Goal: Task Accomplishment & Management: Manage account settings

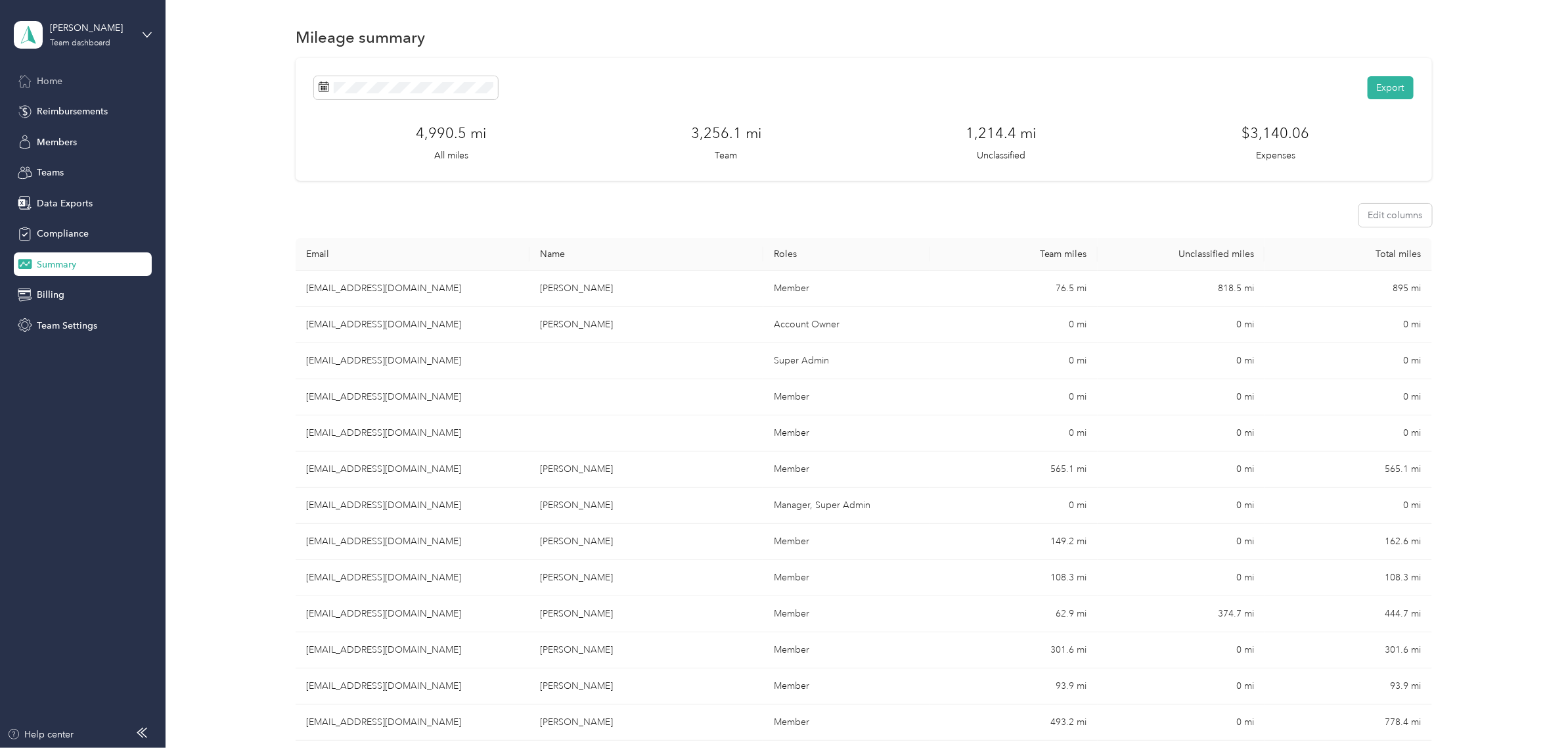
click at [74, 80] on div "Home" at bounding box center [83, 81] width 138 height 23
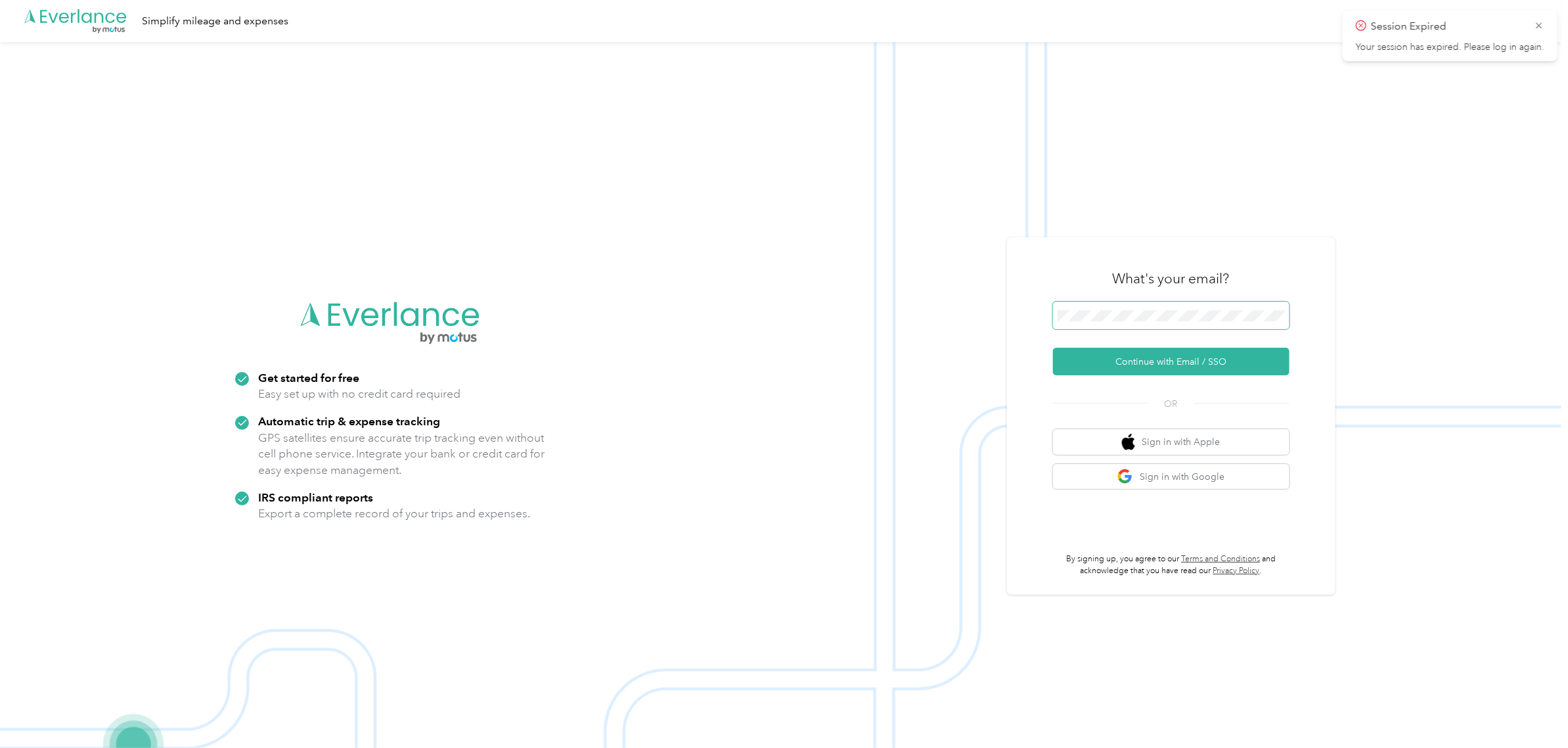
click at [1163, 324] on span at bounding box center [1171, 315] width 237 height 27
click at [1124, 363] on button "Continue with Email / SSO" at bounding box center [1171, 361] width 237 height 27
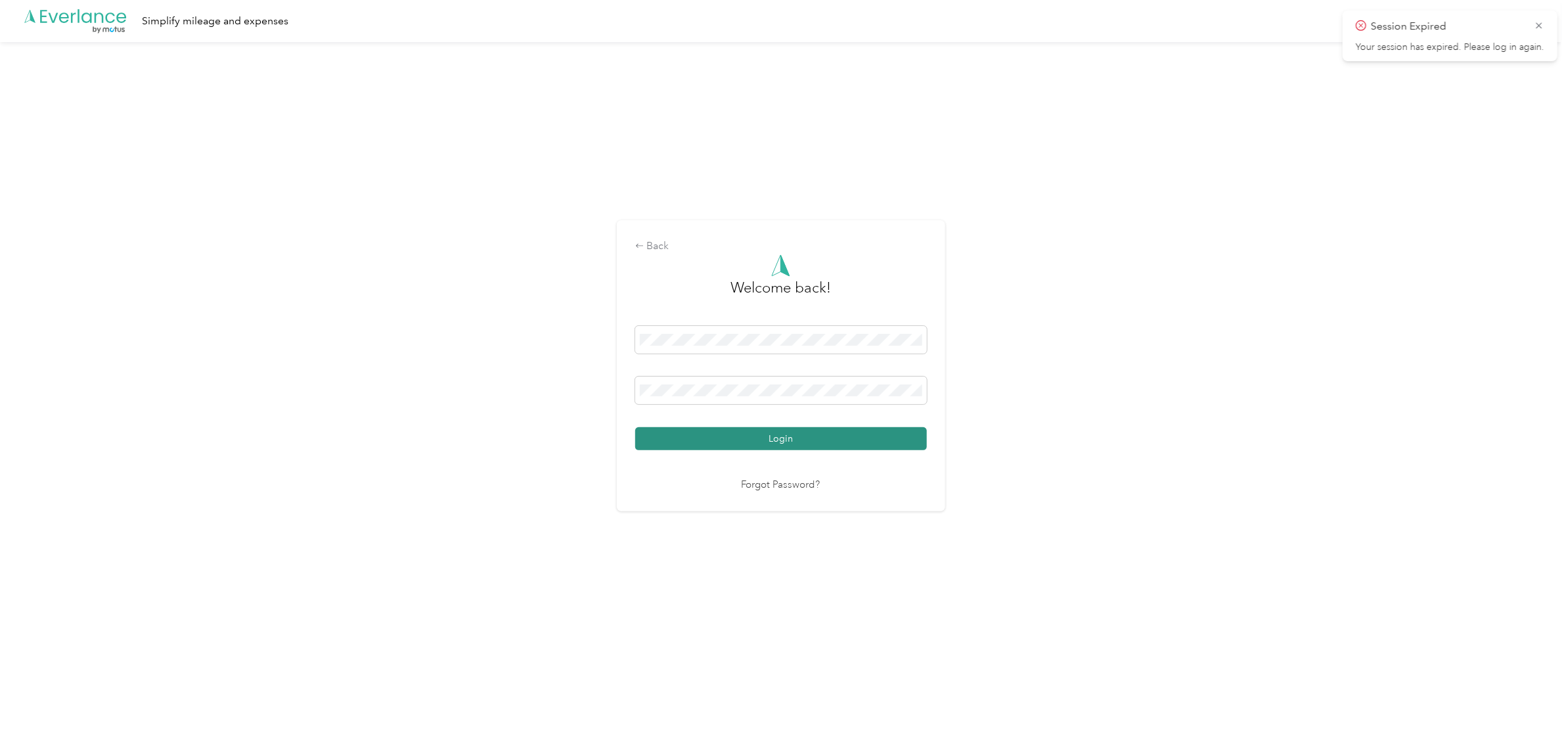
click at [724, 435] on button "Login" at bounding box center [780, 439] width 292 height 23
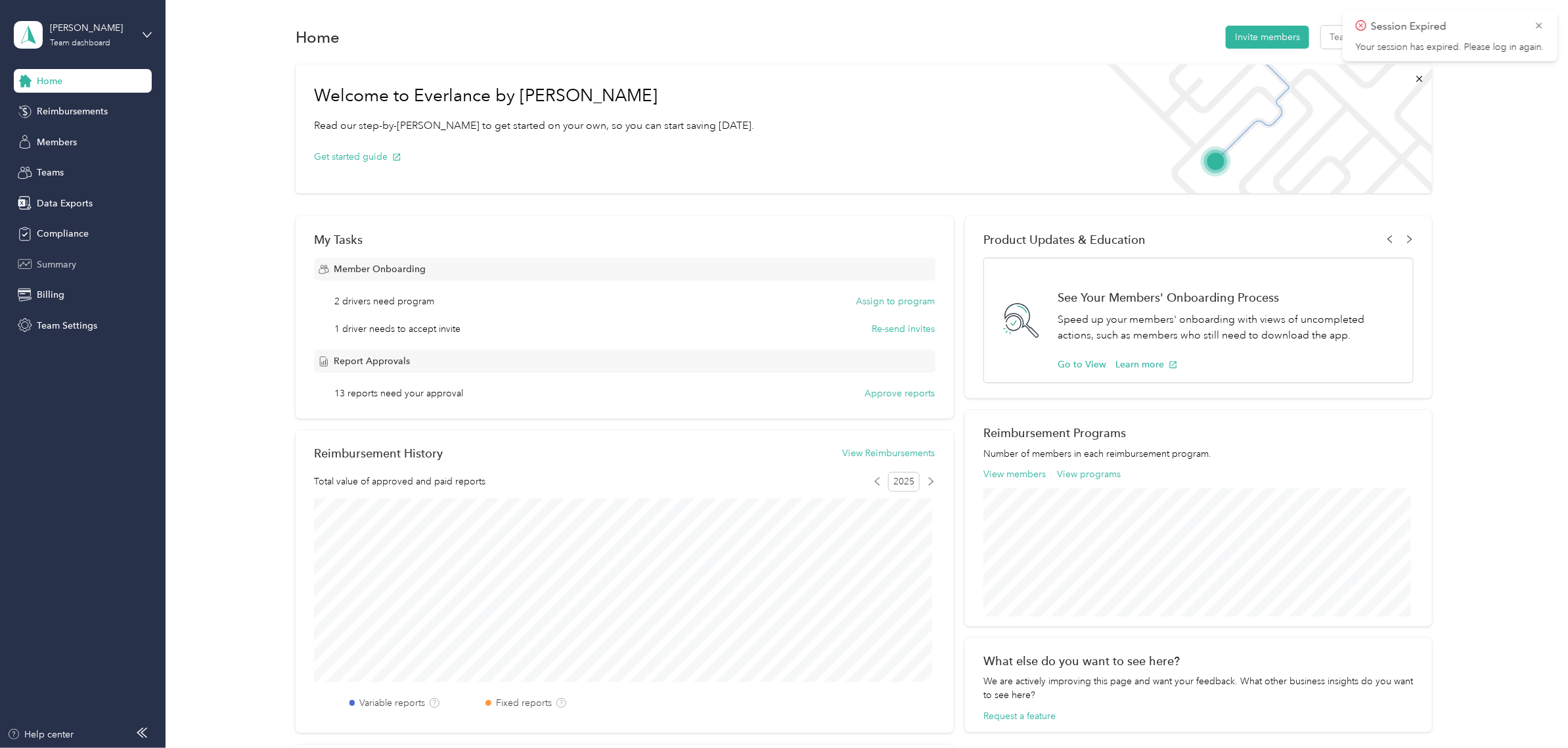
click at [71, 268] on span "Summary" at bounding box center [56, 264] width 39 height 14
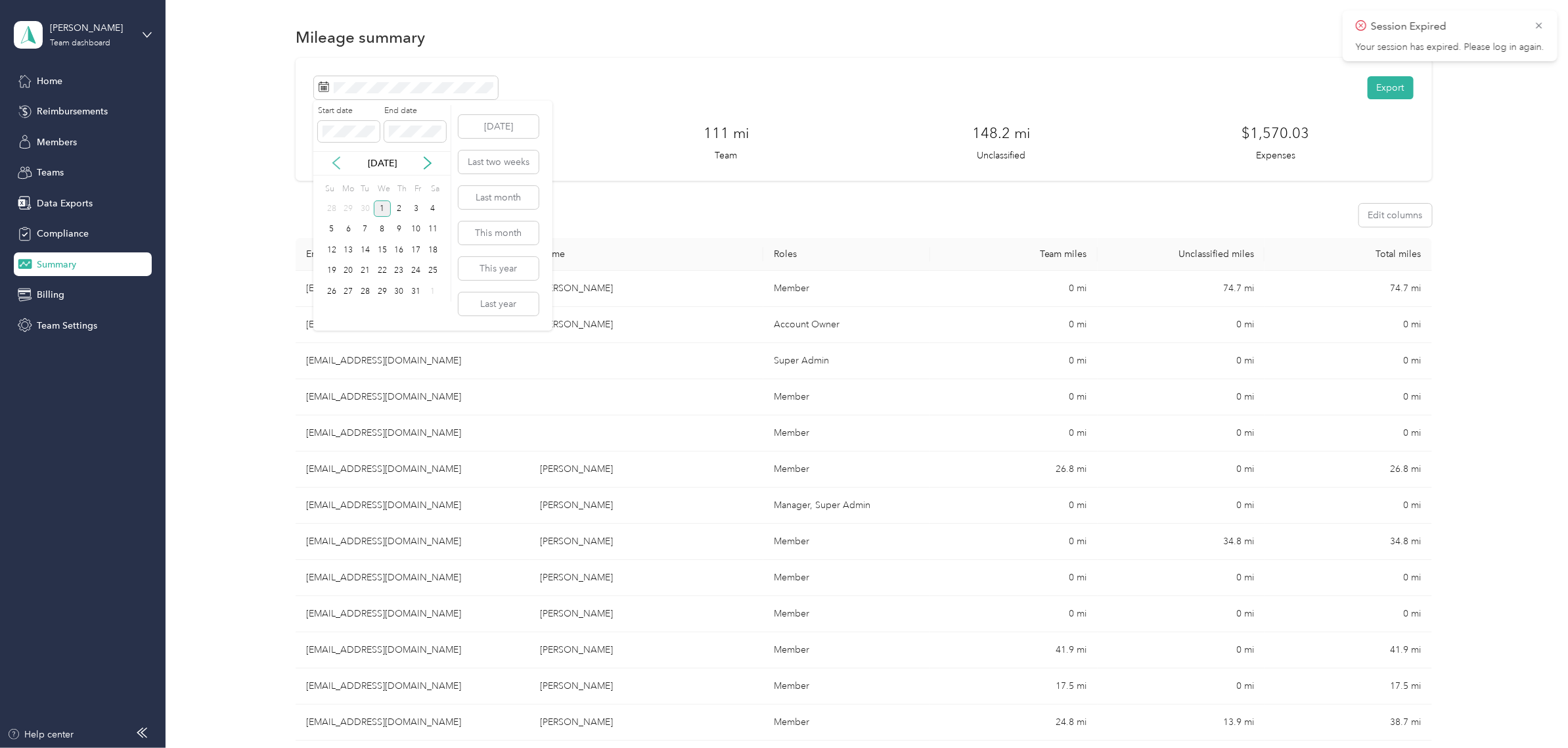
click at [340, 159] on icon at bounding box center [337, 163] width 13 height 13
click at [488, 163] on button "Last two weeks" at bounding box center [499, 162] width 80 height 23
click at [60, 136] on span "Members" at bounding box center [57, 142] width 40 height 14
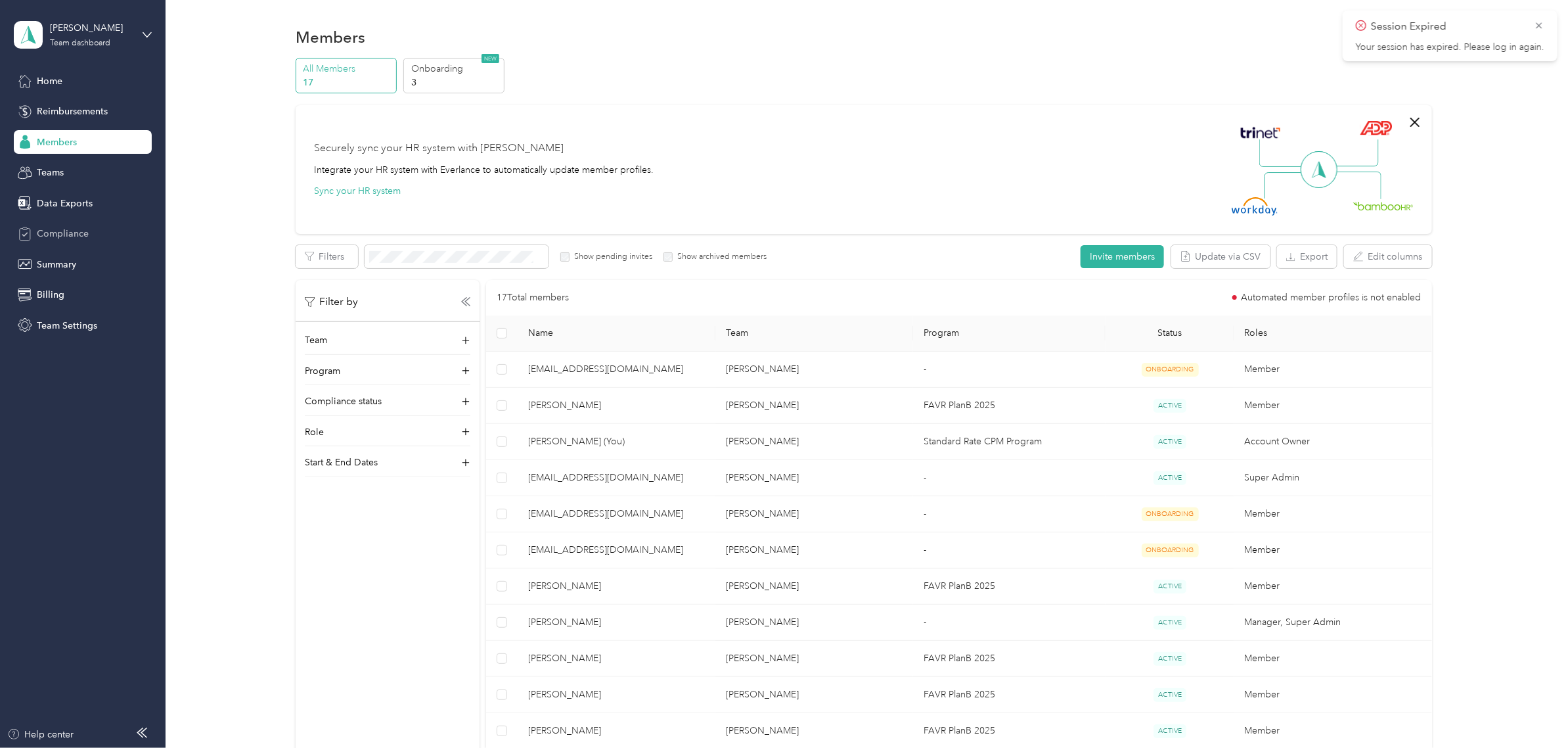
click at [70, 230] on span "Compliance" at bounding box center [62, 234] width 52 height 14
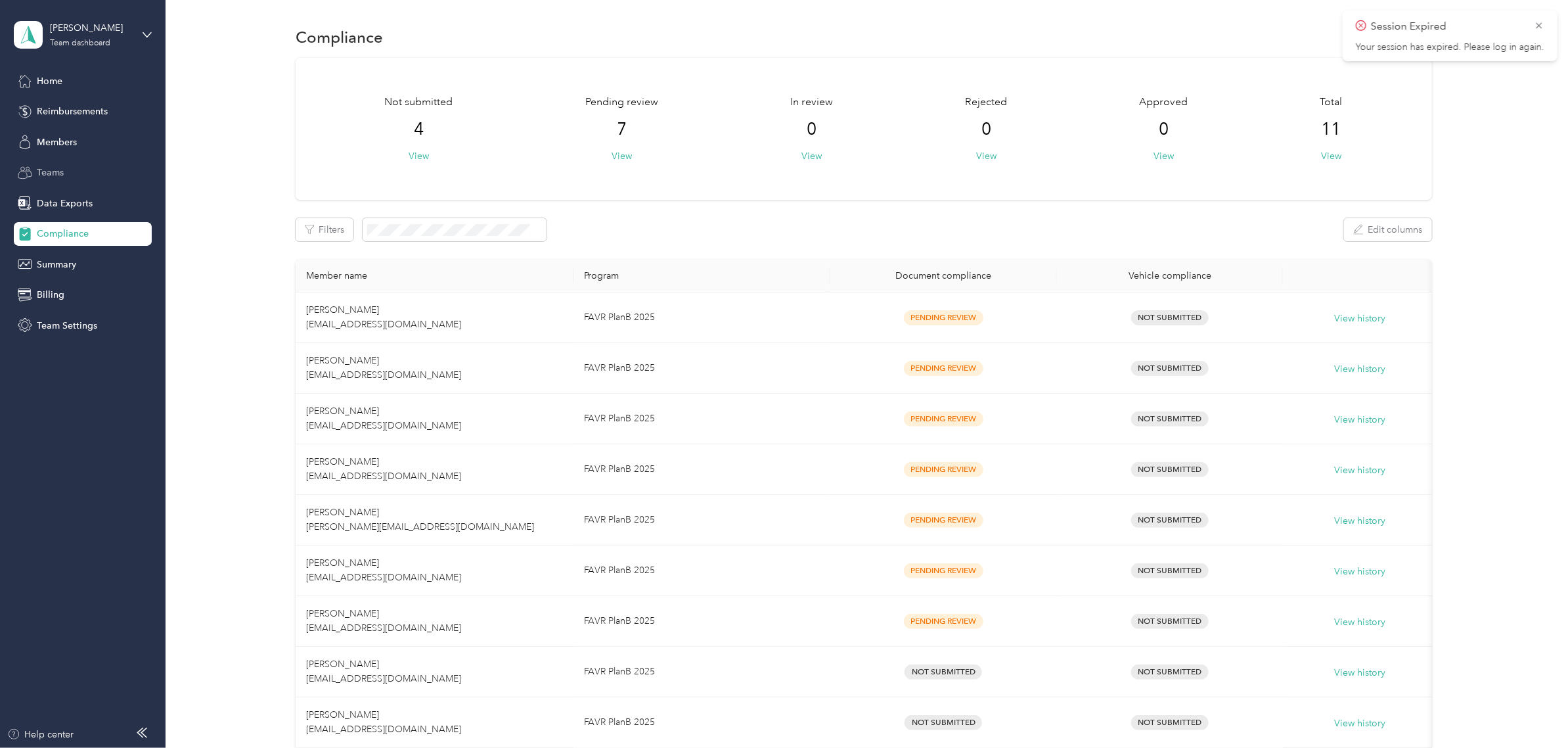
click at [73, 176] on div "Teams" at bounding box center [83, 173] width 138 height 23
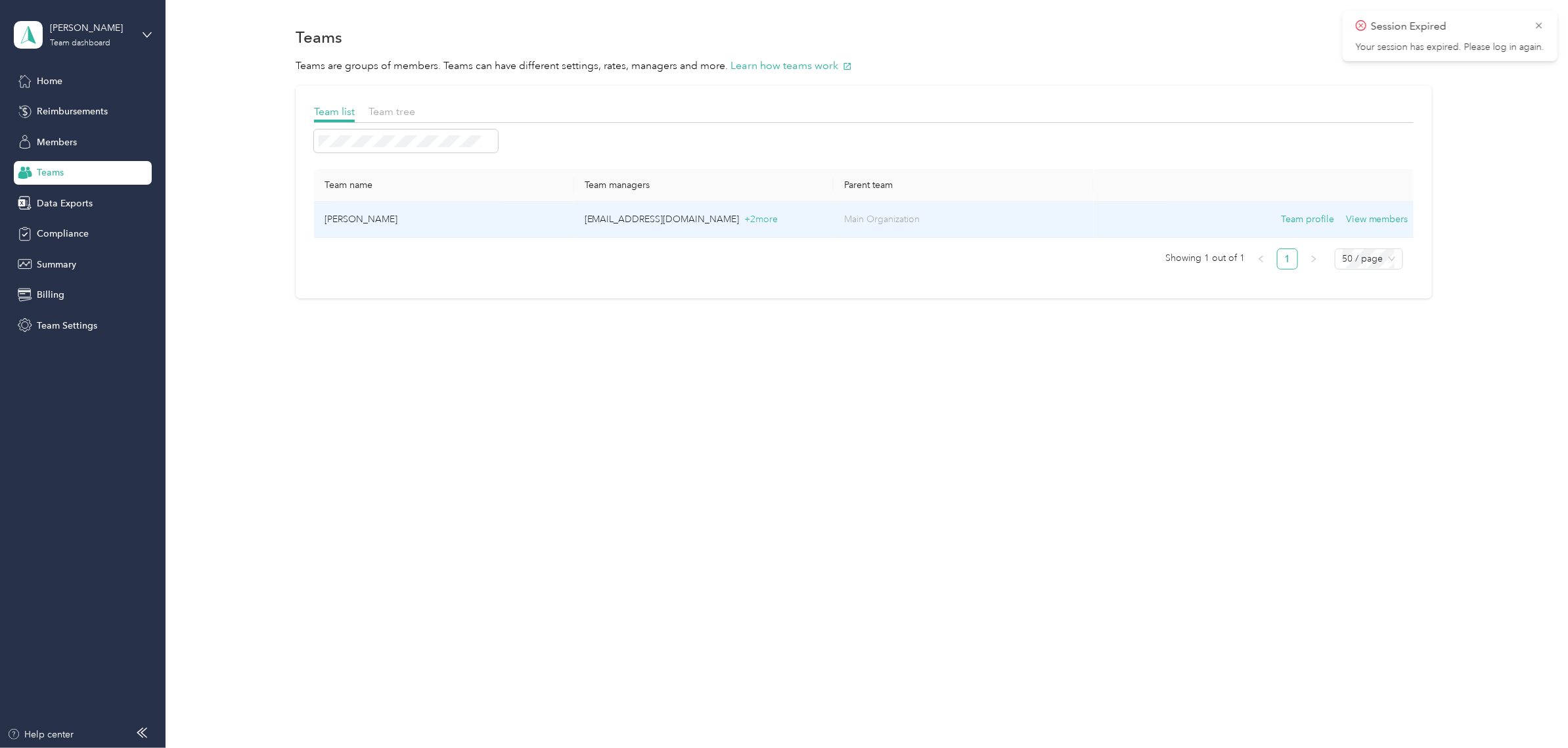
click at [392, 215] on td "[PERSON_NAME]" at bounding box center [444, 219] width 260 height 36
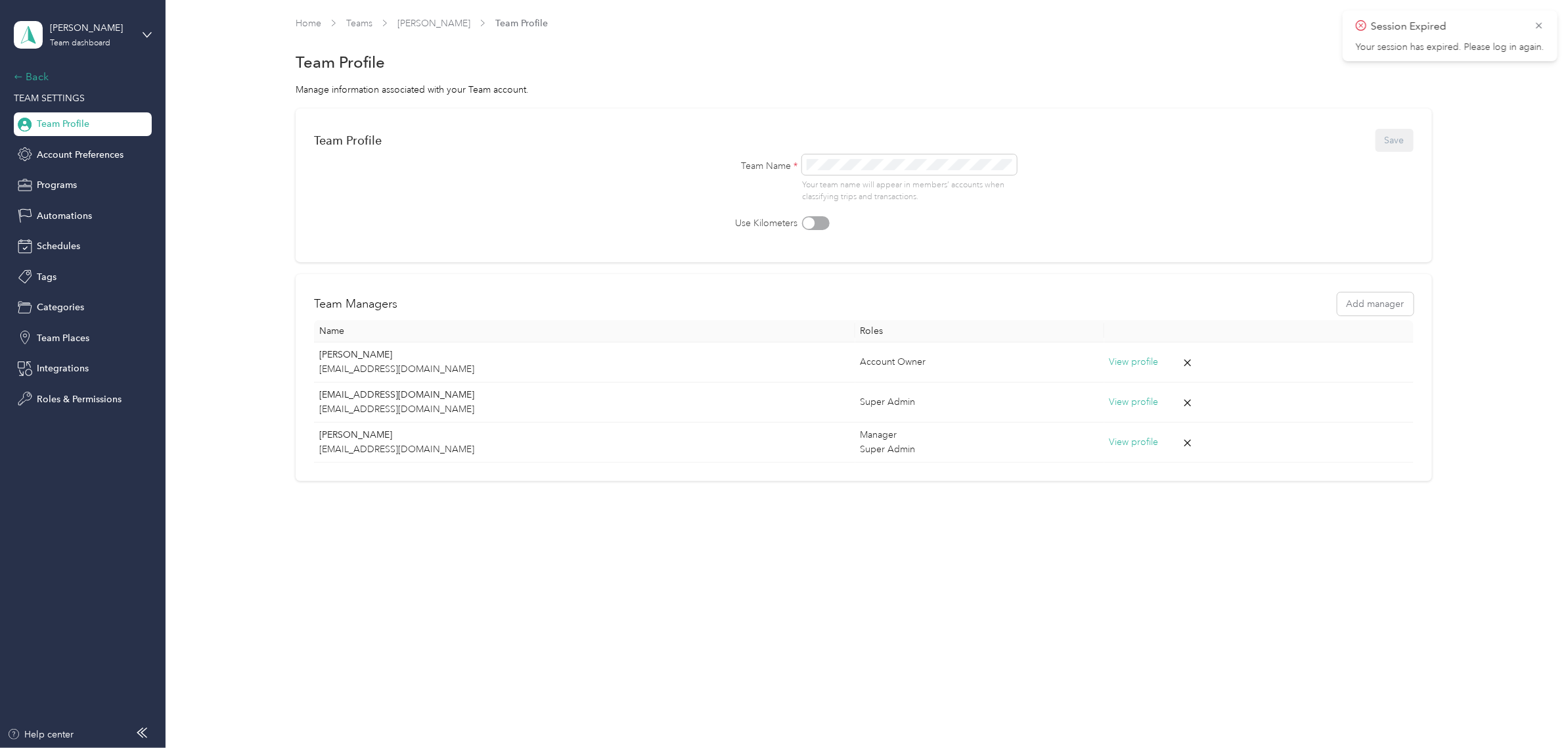
click at [40, 81] on div "Back" at bounding box center [80, 76] width 131 height 16
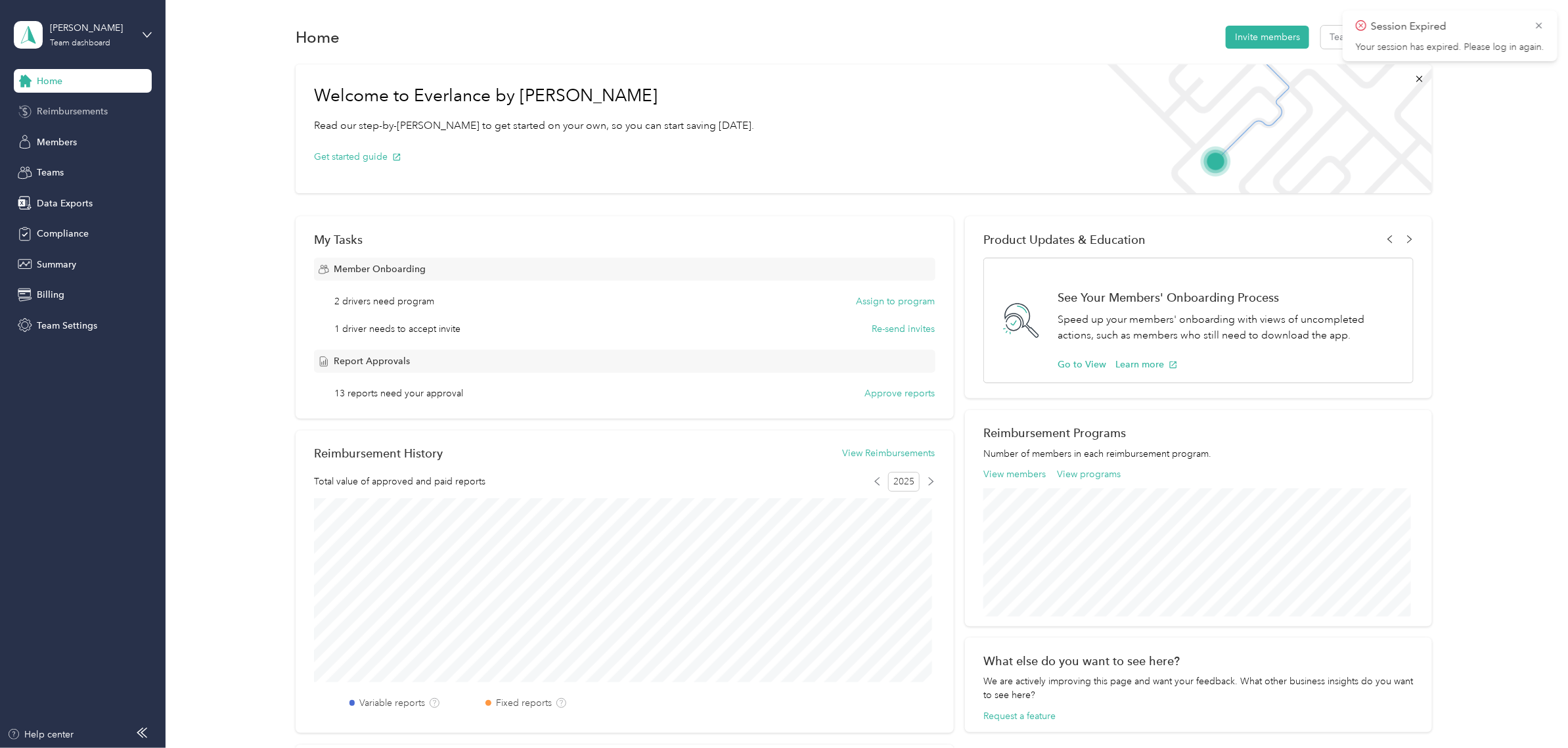
click at [57, 103] on div "Reimbursements" at bounding box center [83, 111] width 138 height 23
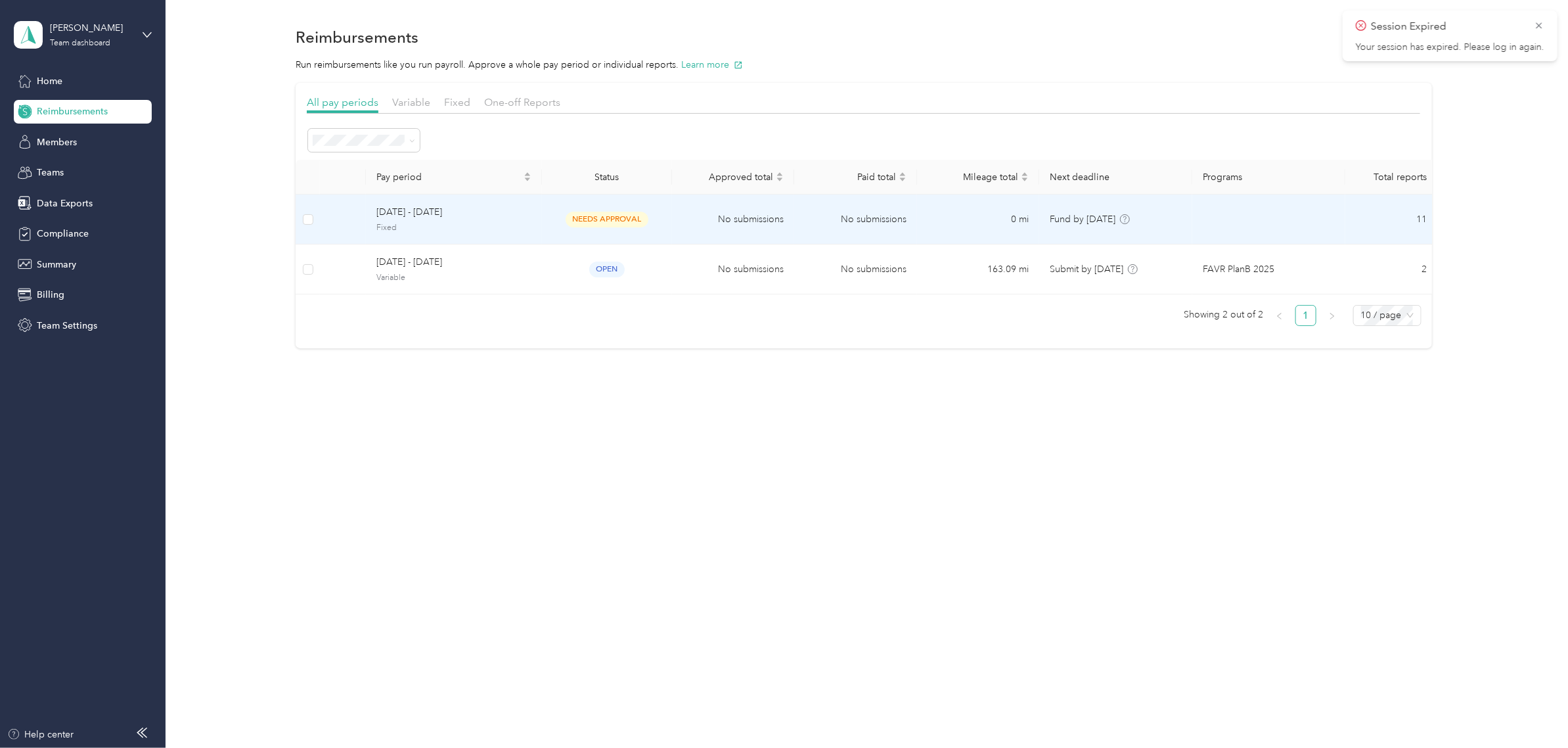
click at [356, 224] on td at bounding box center [342, 219] width 46 height 50
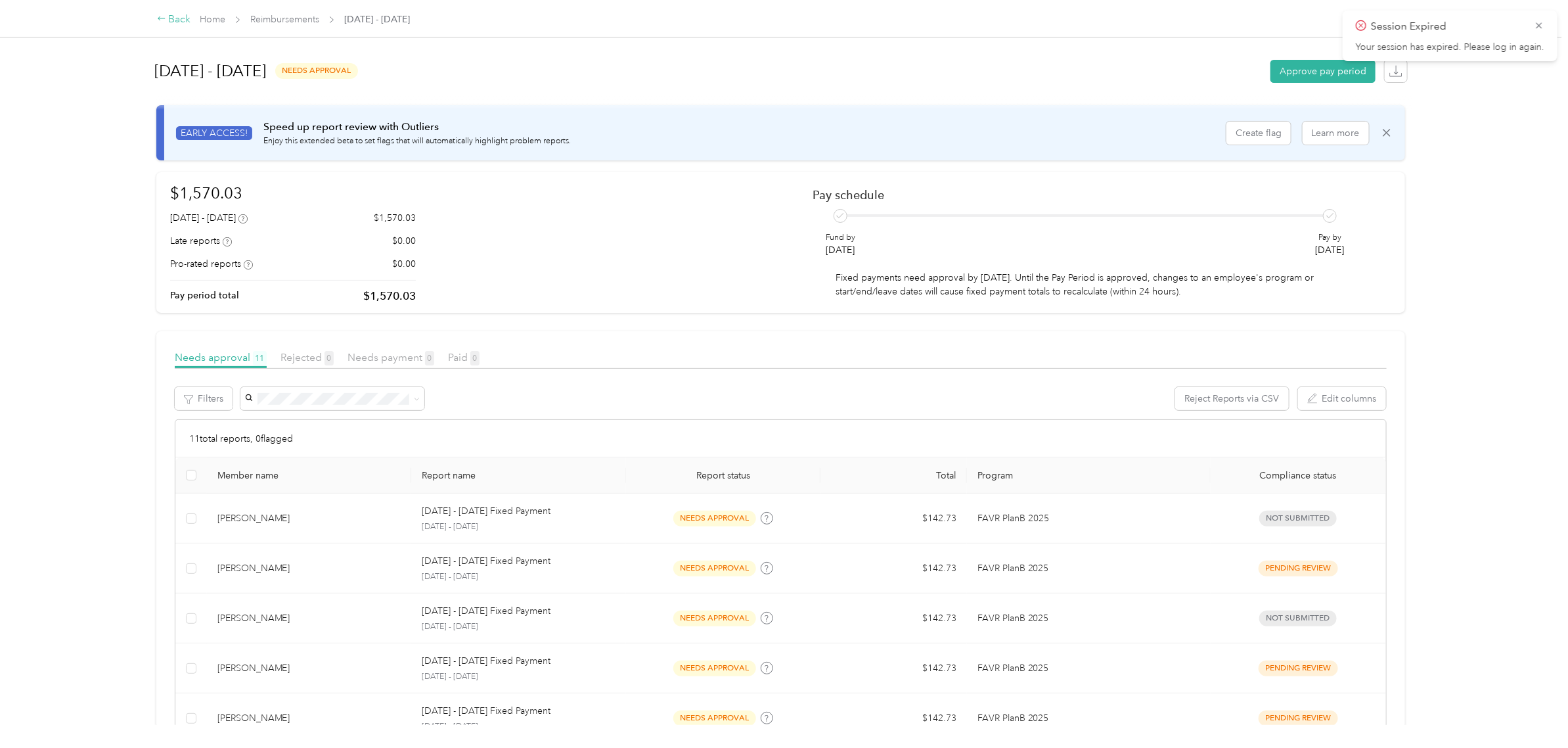
click at [169, 14] on div "Back" at bounding box center [174, 19] width 34 height 16
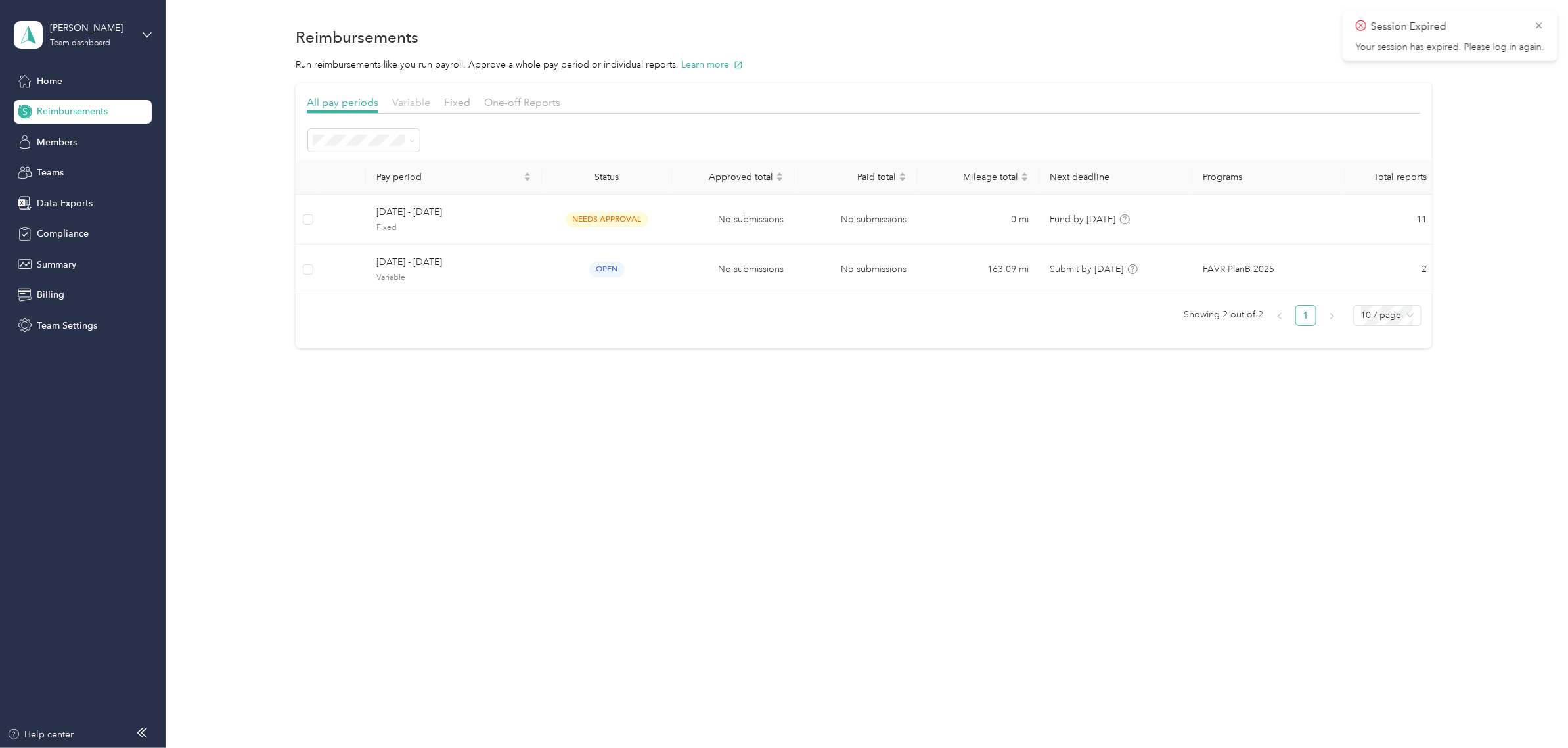
click at [403, 106] on span "Variable" at bounding box center [411, 101] width 38 height 12
click at [469, 96] on div "Fixed" at bounding box center [457, 103] width 27 height 17
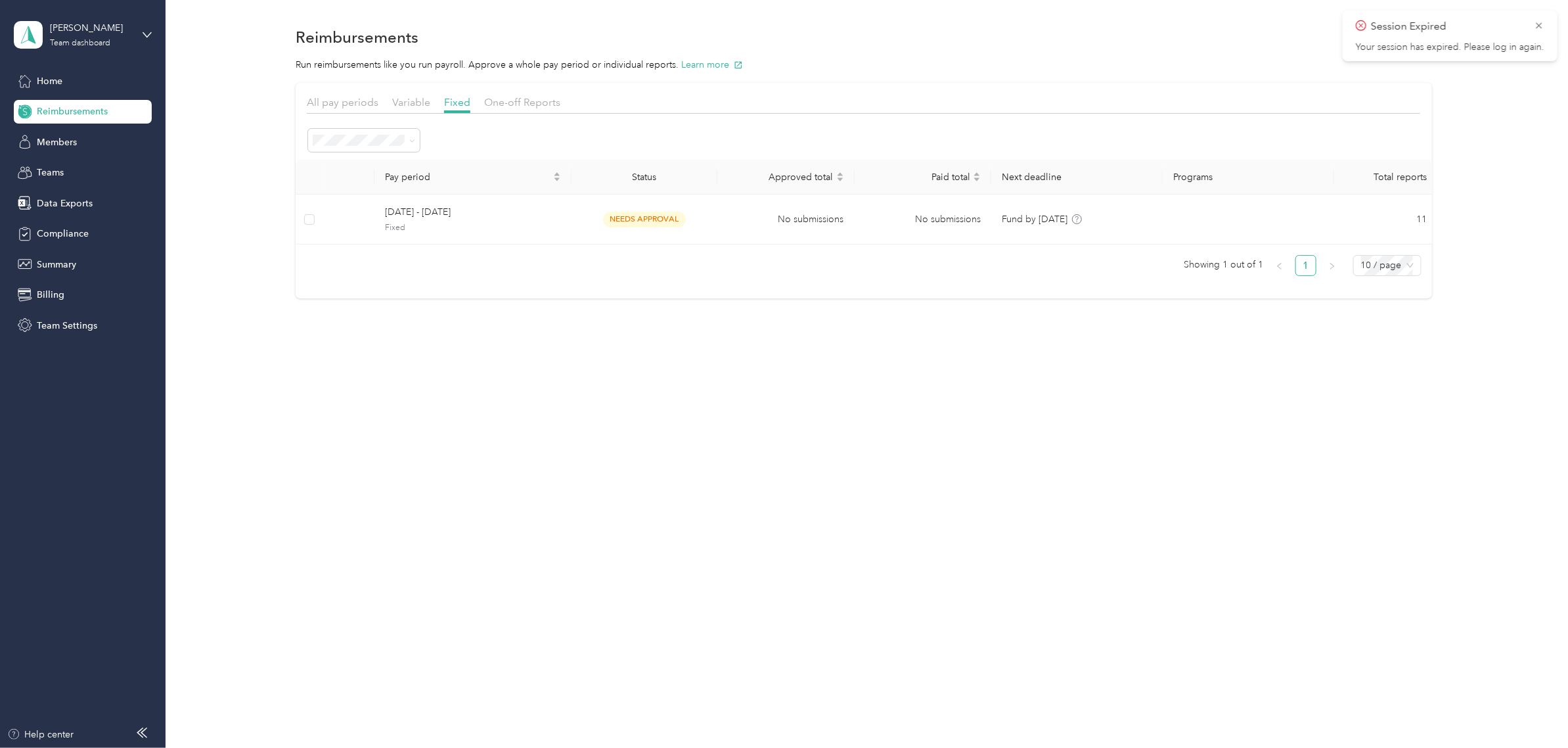
click at [409, 108] on div "Variable" at bounding box center [411, 103] width 38 height 17
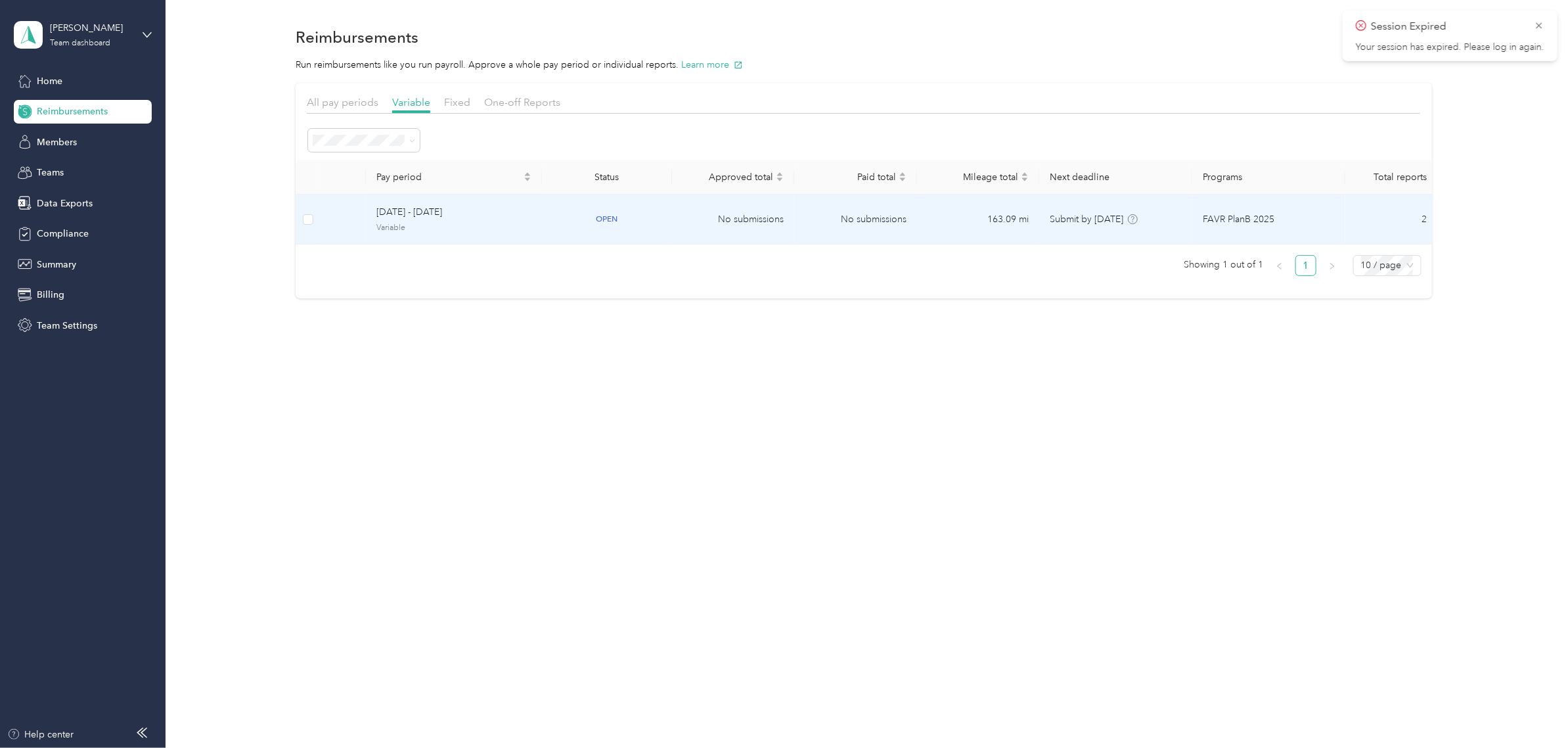
click at [400, 209] on span "[DATE] - [DATE]" at bounding box center [454, 212] width 155 height 14
